Goal: Task Accomplishment & Management: Complete application form

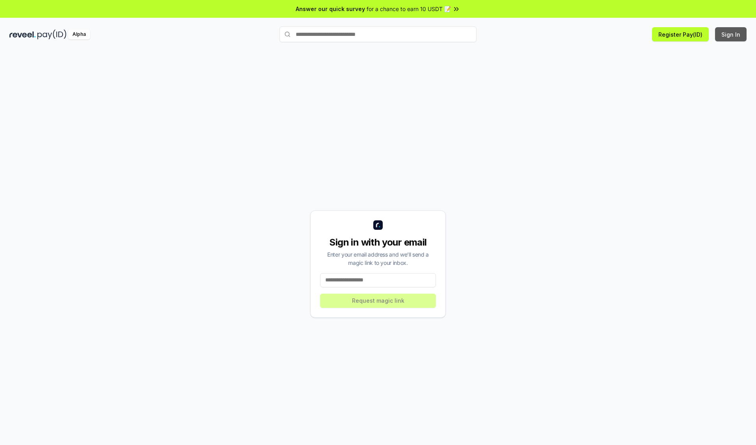
click at [731, 34] on button "Sign In" at bounding box center [731, 34] width 32 height 14
type input "**********"
click at [378, 300] on button "Request magic link" at bounding box center [378, 300] width 116 height 14
